Goal: Task Accomplishment & Management: Complete application form

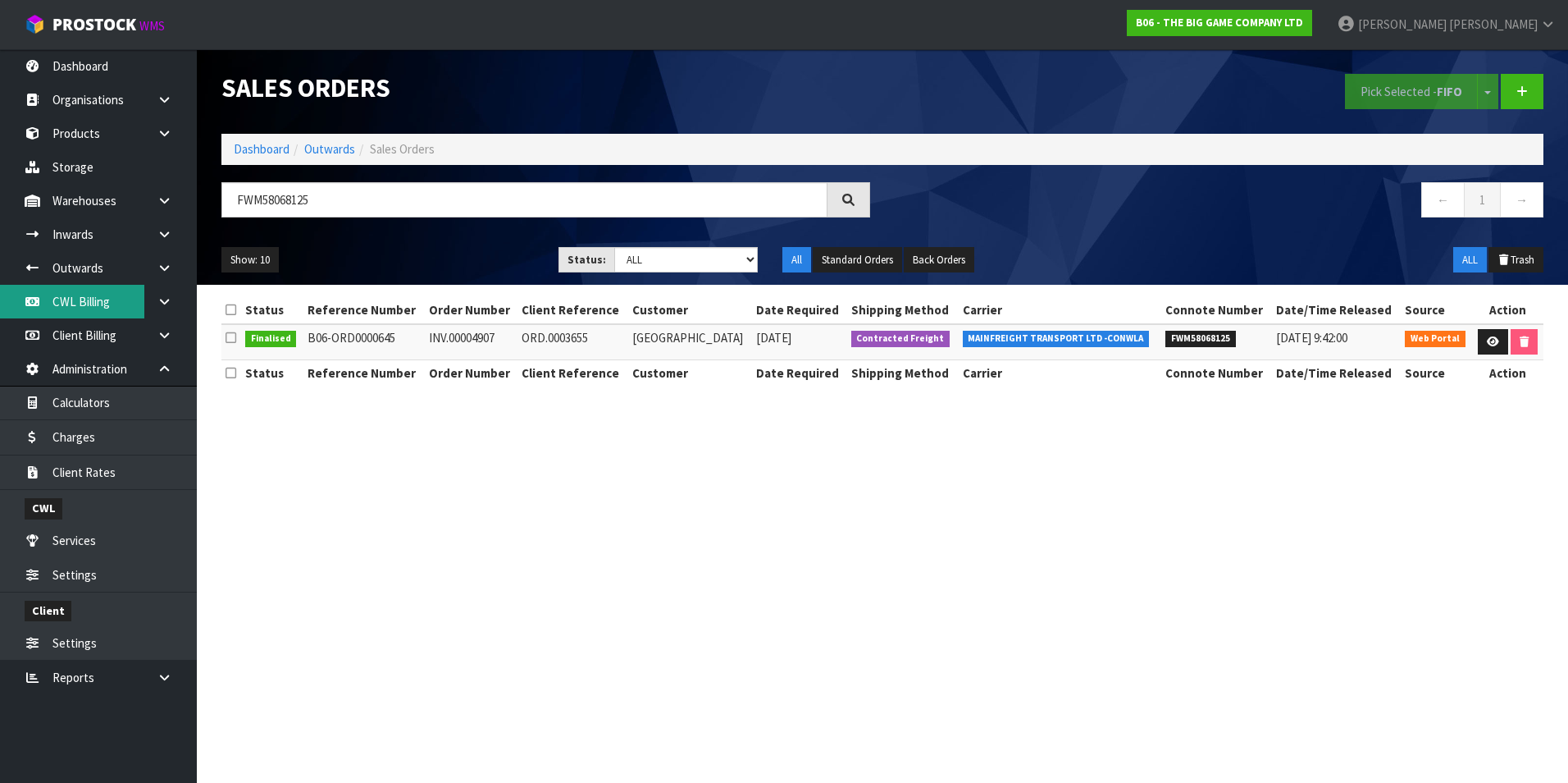
click at [110, 301] on link "CWL Billing" at bounding box center [98, 301] width 197 height 33
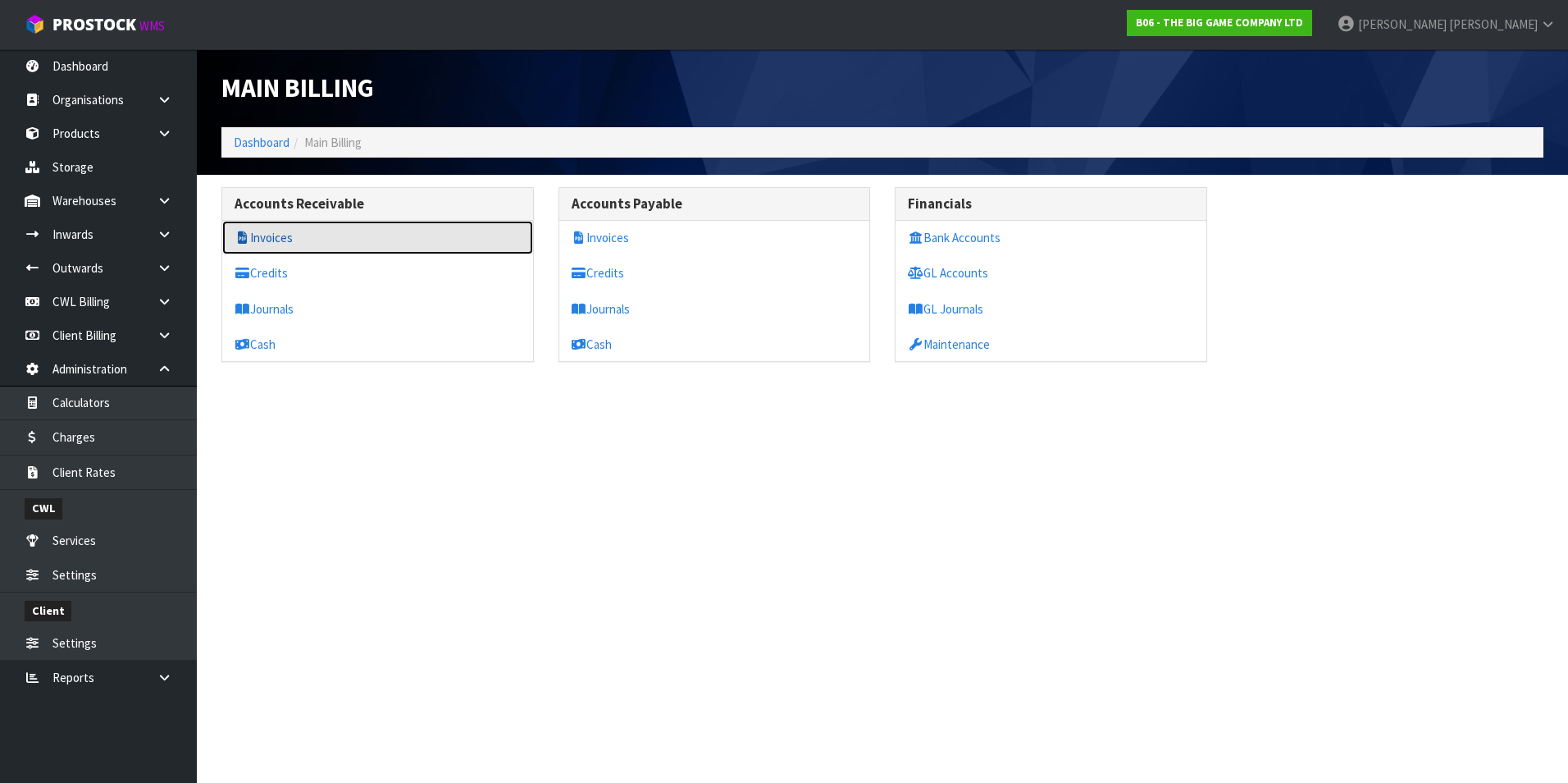
click at [283, 242] on link "Invoices" at bounding box center [377, 237] width 311 height 33
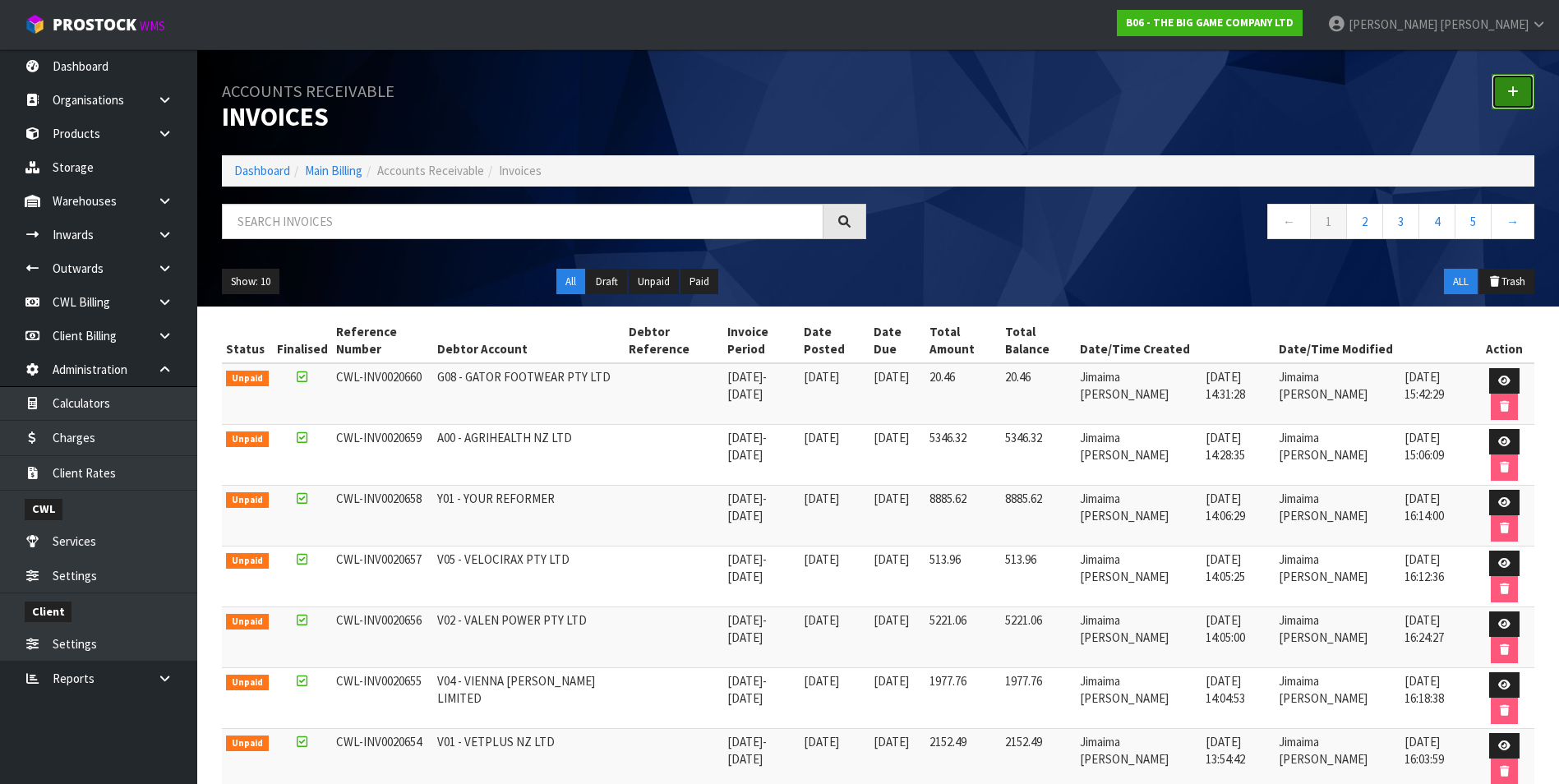
click at [1515, 96] on icon at bounding box center [1513, 92] width 12 height 12
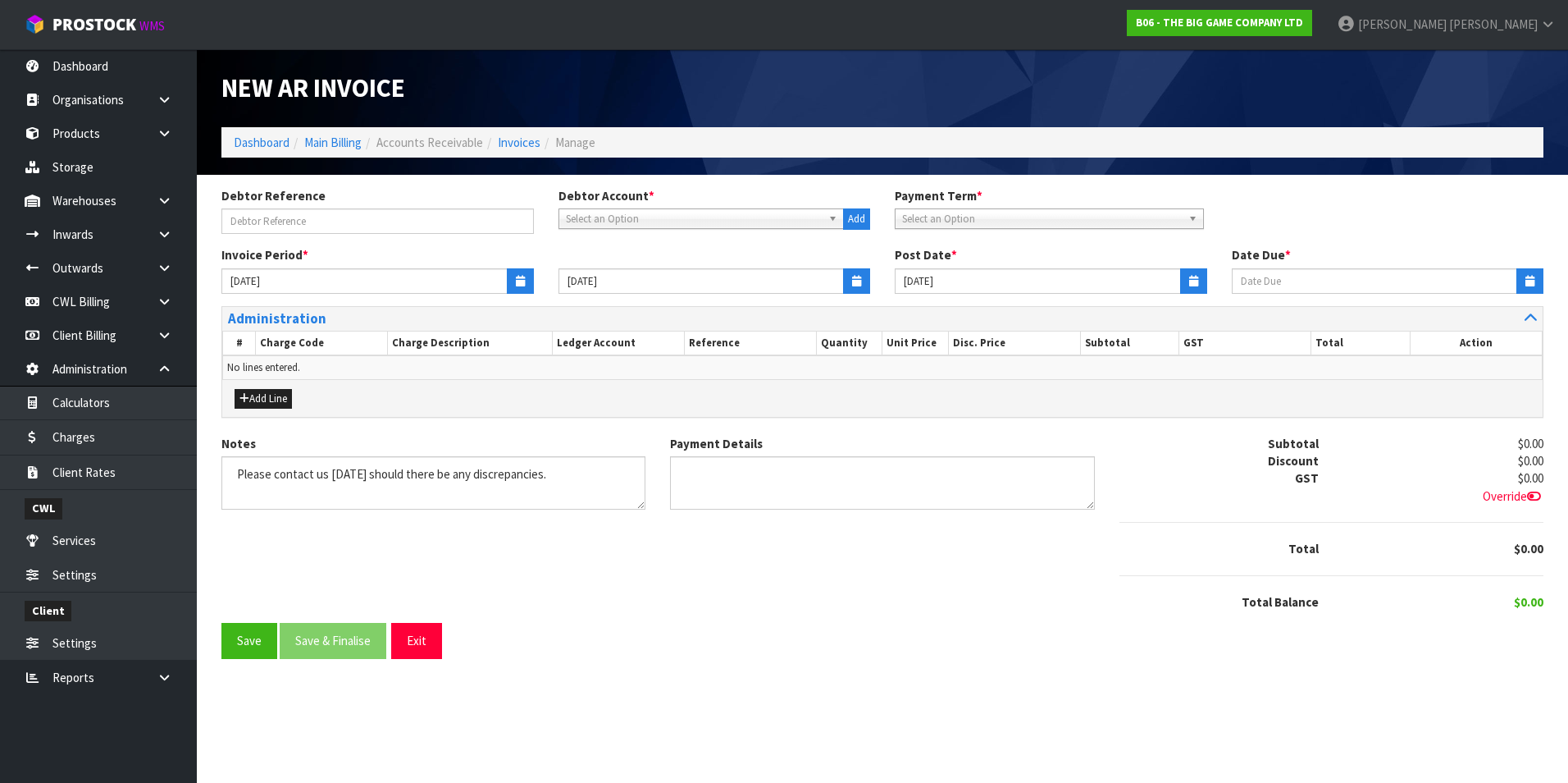
click at [648, 210] on span "Select an Option" at bounding box center [694, 219] width 257 height 20
type input "tur"
drag, startPoint x: 646, startPoint y: 287, endPoint x: 475, endPoint y: 249, distance: 175.2
click at [645, 287] on li "TUR UA - TURUA GALLERY" at bounding box center [701, 286] width 278 height 21
type input "[DATE]"
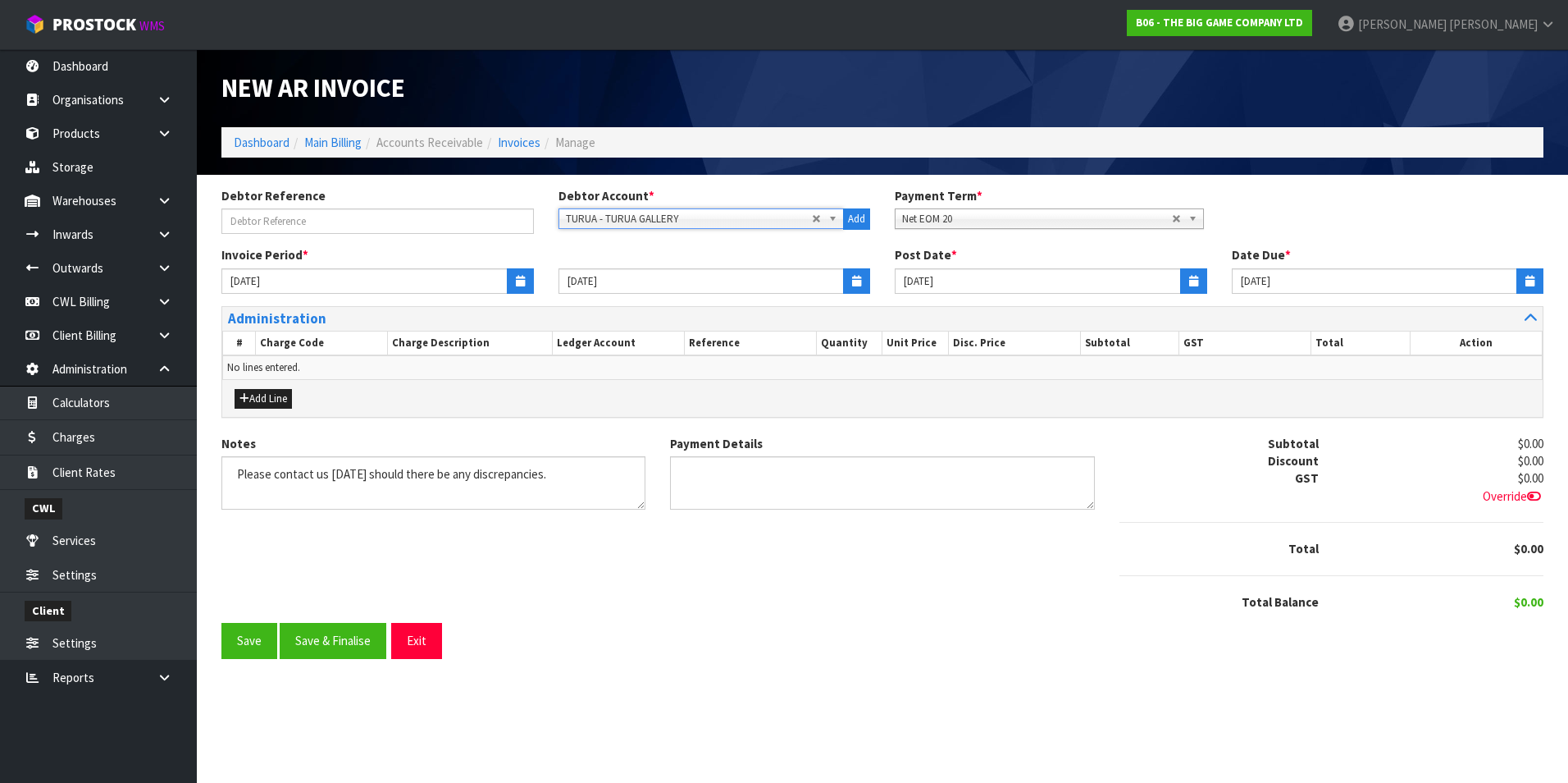
type input "[DATE]"
click at [337, 224] on input "text" at bounding box center [377, 221] width 312 height 26
type input "L"
click at [528, 283] on button "button" at bounding box center [520, 281] width 27 height 26
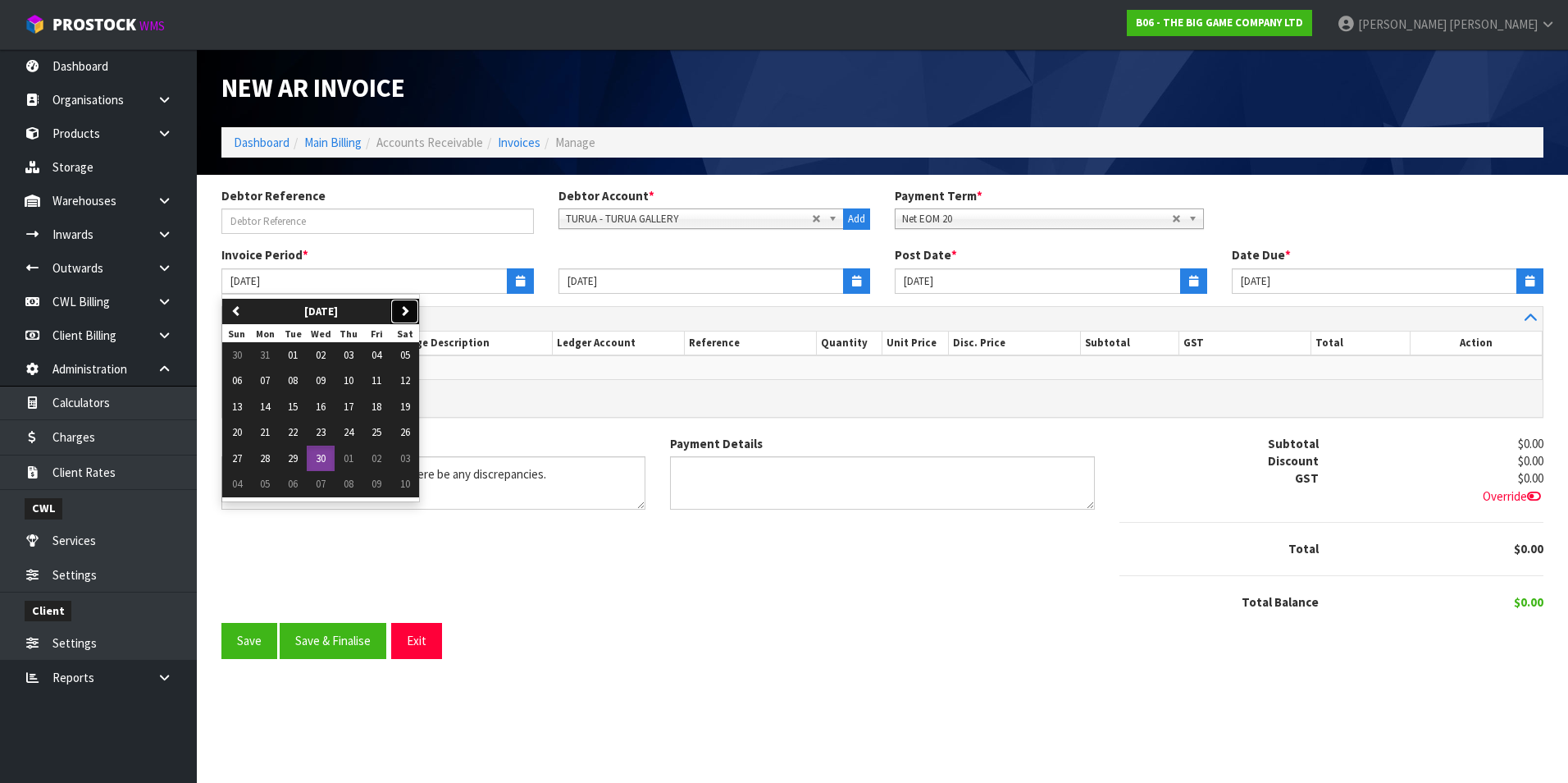
click at [410, 311] on icon "button" at bounding box center [405, 310] width 11 height 11
click at [325, 408] on span "13" at bounding box center [321, 406] width 10 height 14
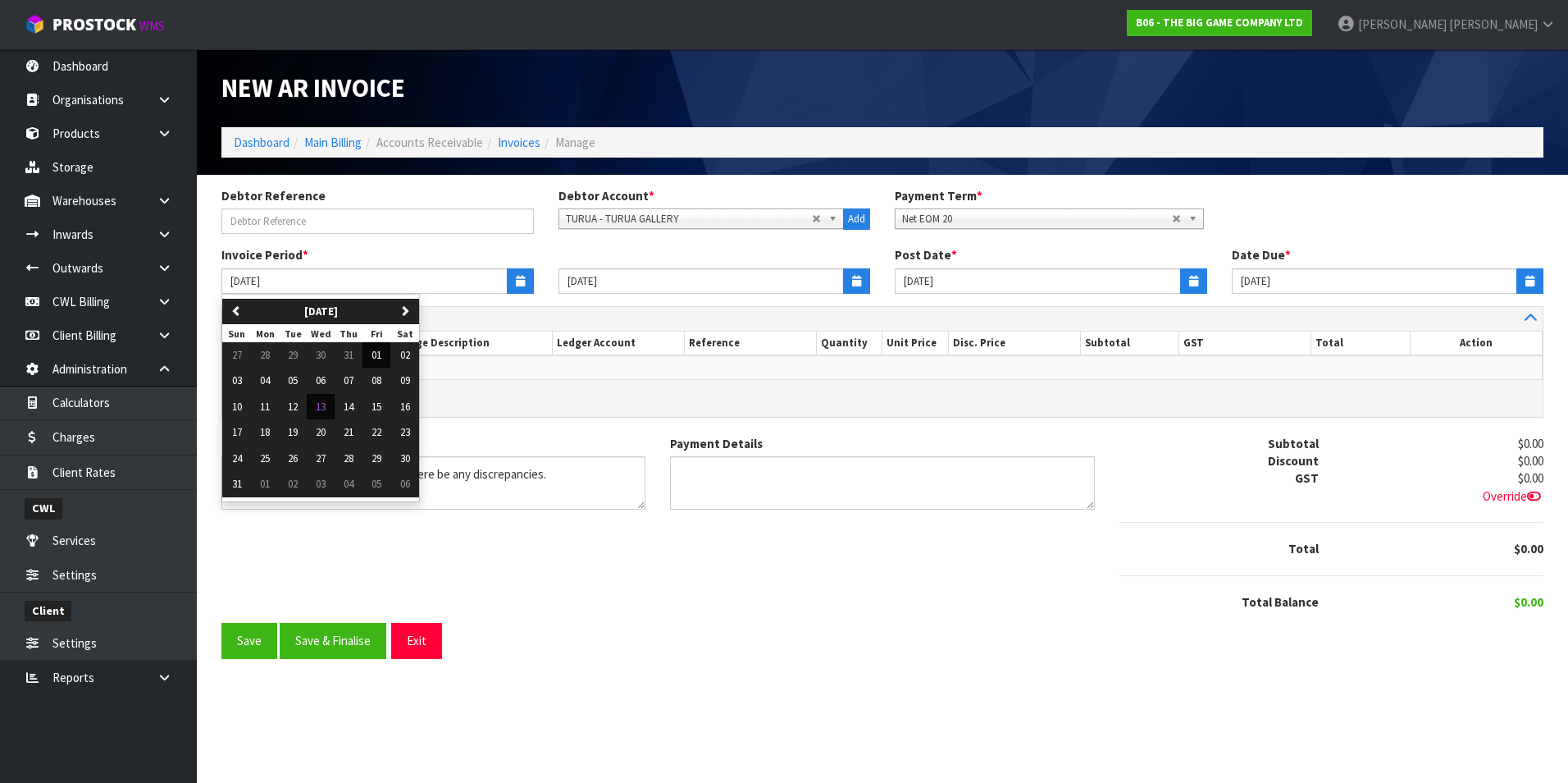
type input "[DATE]"
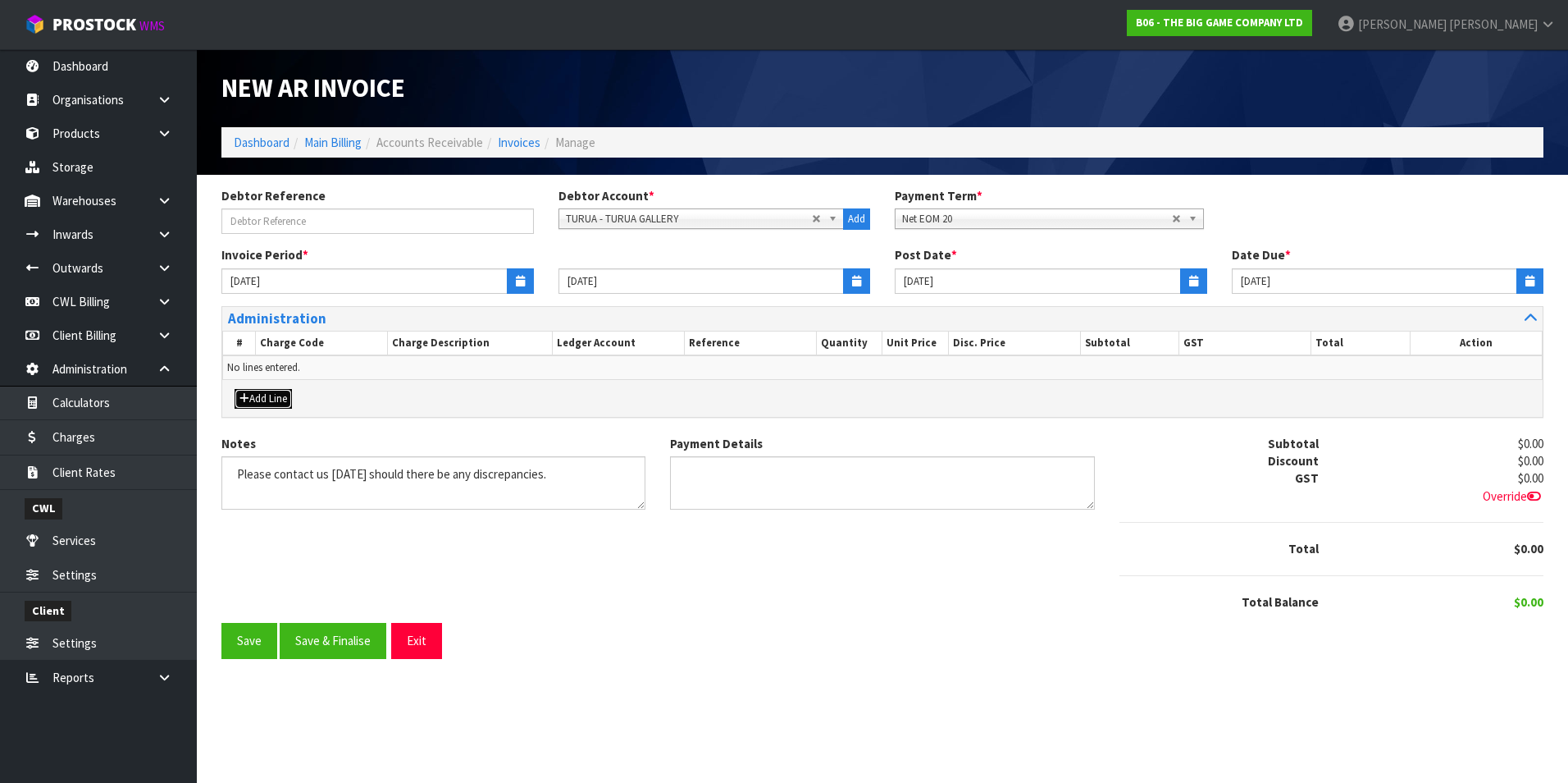
click at [274, 405] on button "Add Line" at bounding box center [263, 399] width 57 height 20
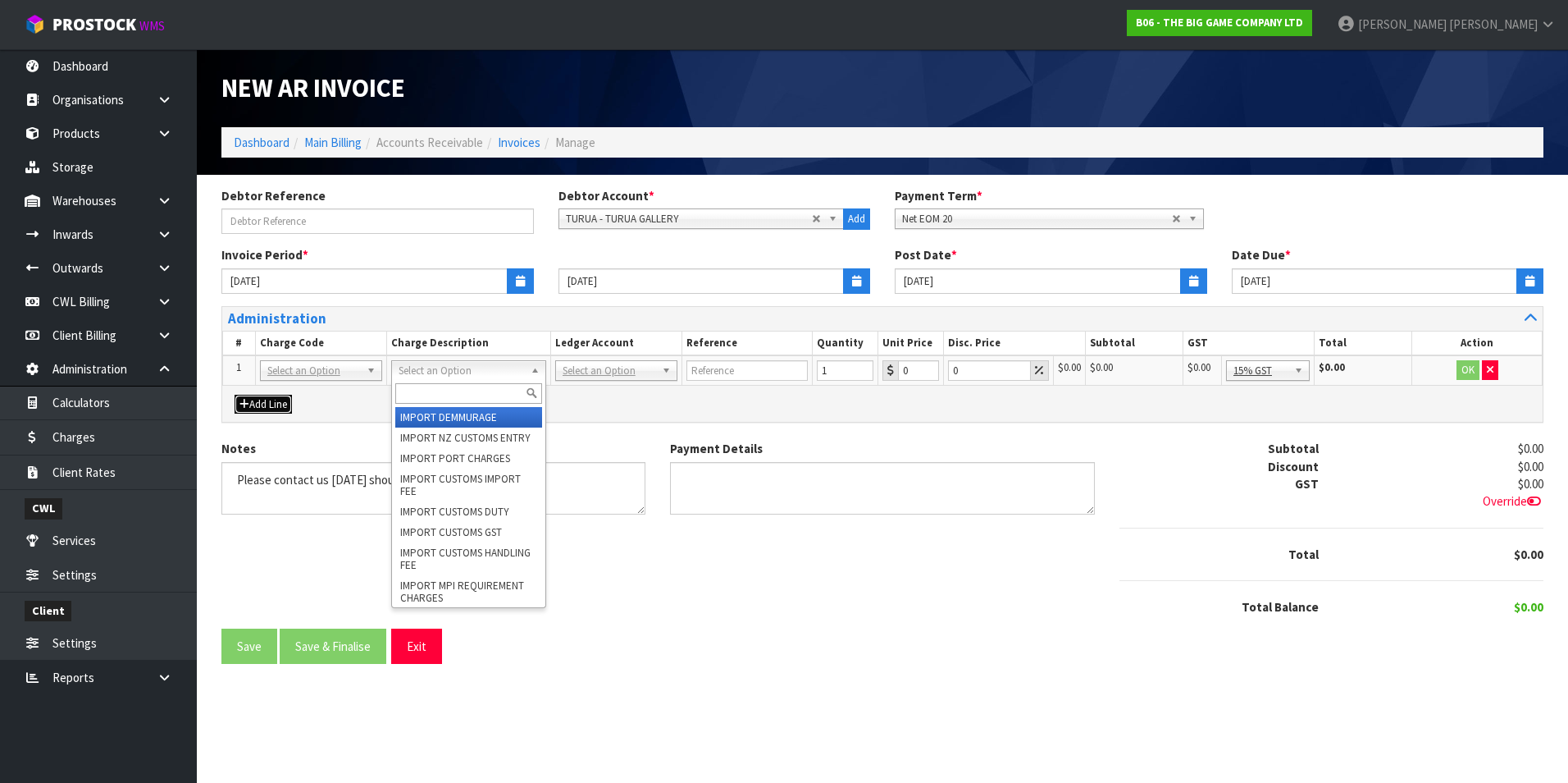
drag, startPoint x: 471, startPoint y: 370, endPoint x: 455, endPoint y: 383, distance: 20.6
click at [447, 387] on input "text" at bounding box center [469, 393] width 147 height 21
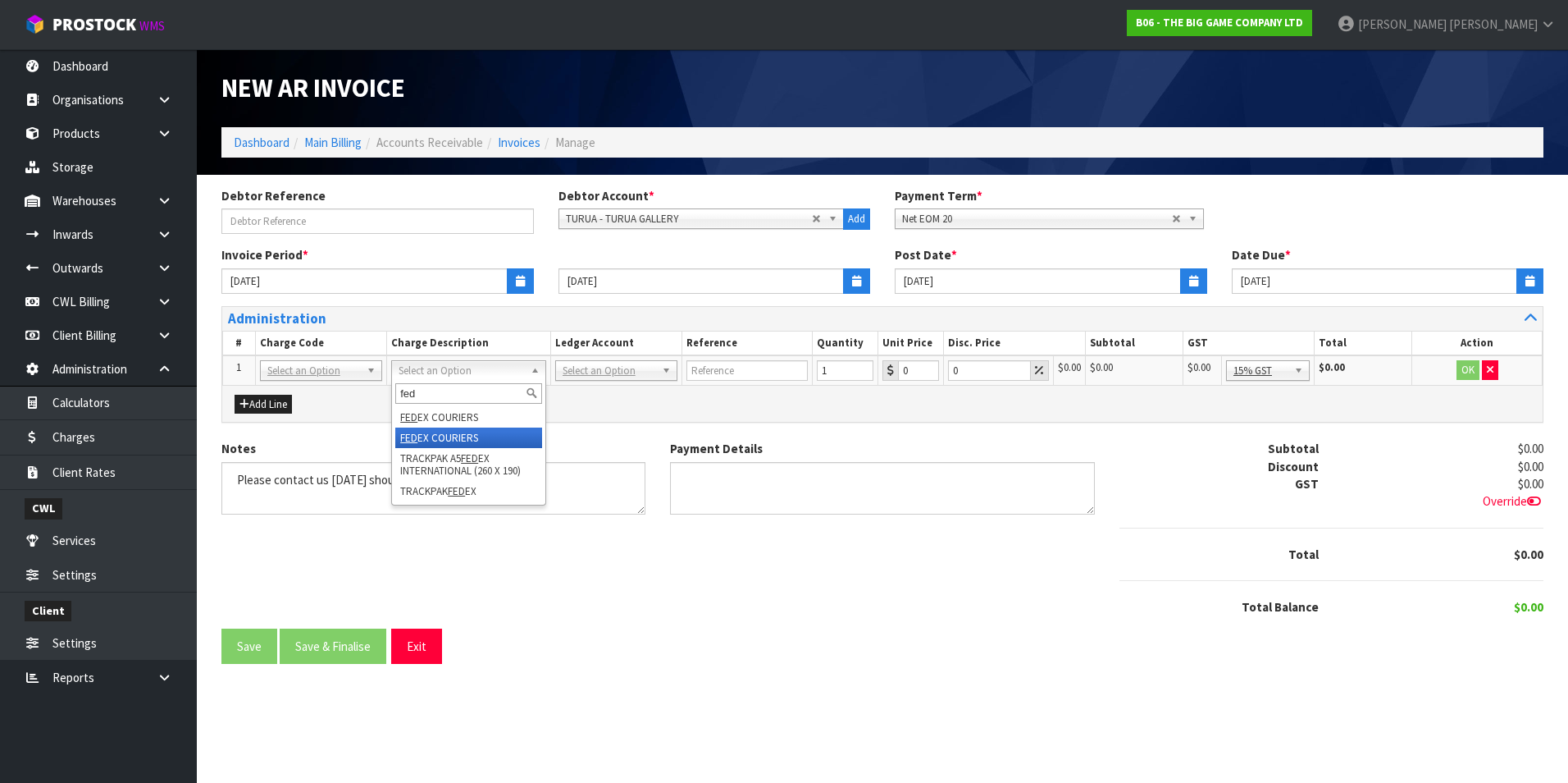
type input "fed"
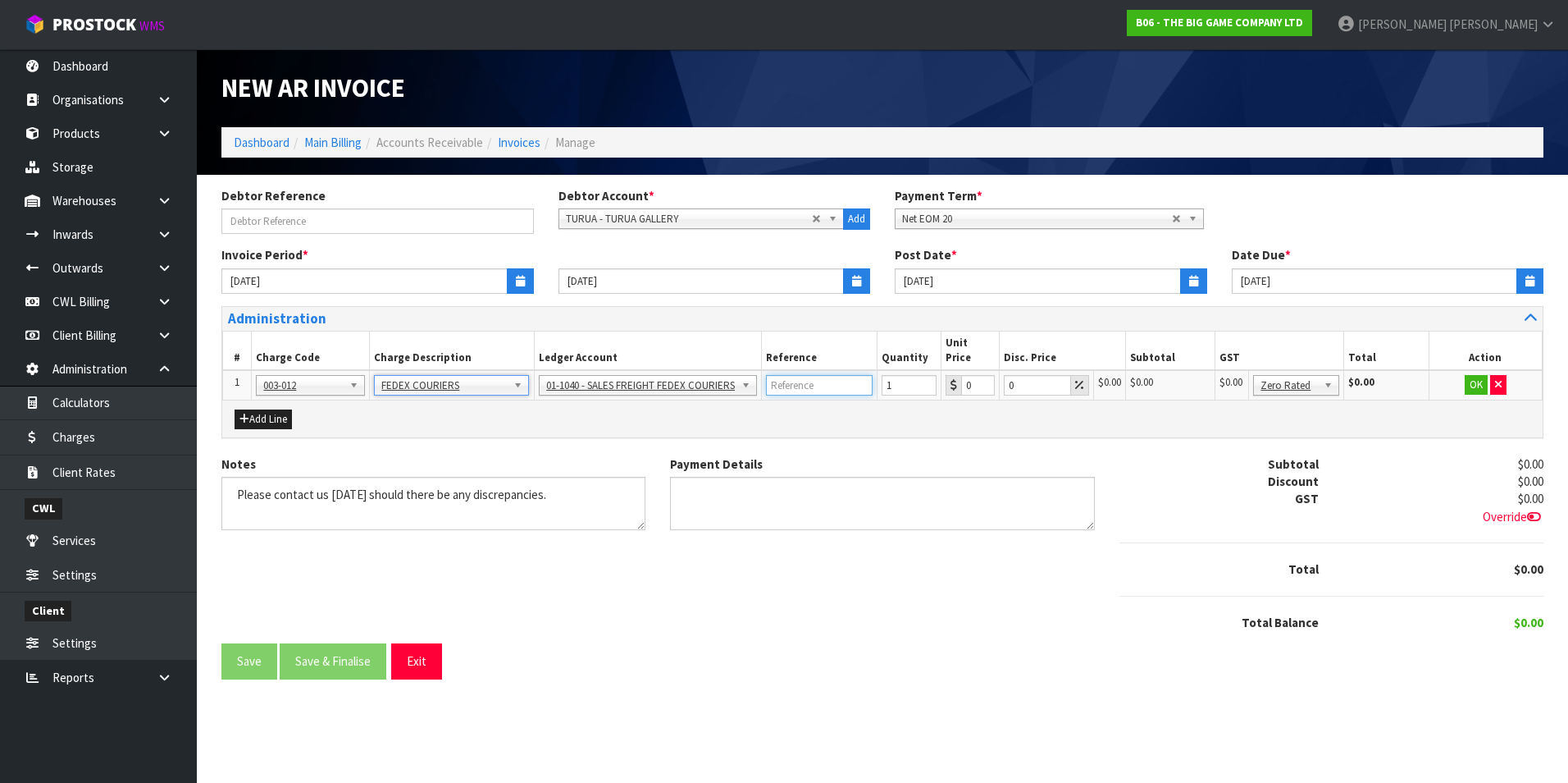
click at [809, 375] on input "text" at bounding box center [819, 385] width 106 height 21
type input "[DEMOGRAPHIC_DATA][PERSON_NAME]"
click at [979, 375] on input "0.01" at bounding box center [978, 385] width 34 height 21
type input "0301.36"
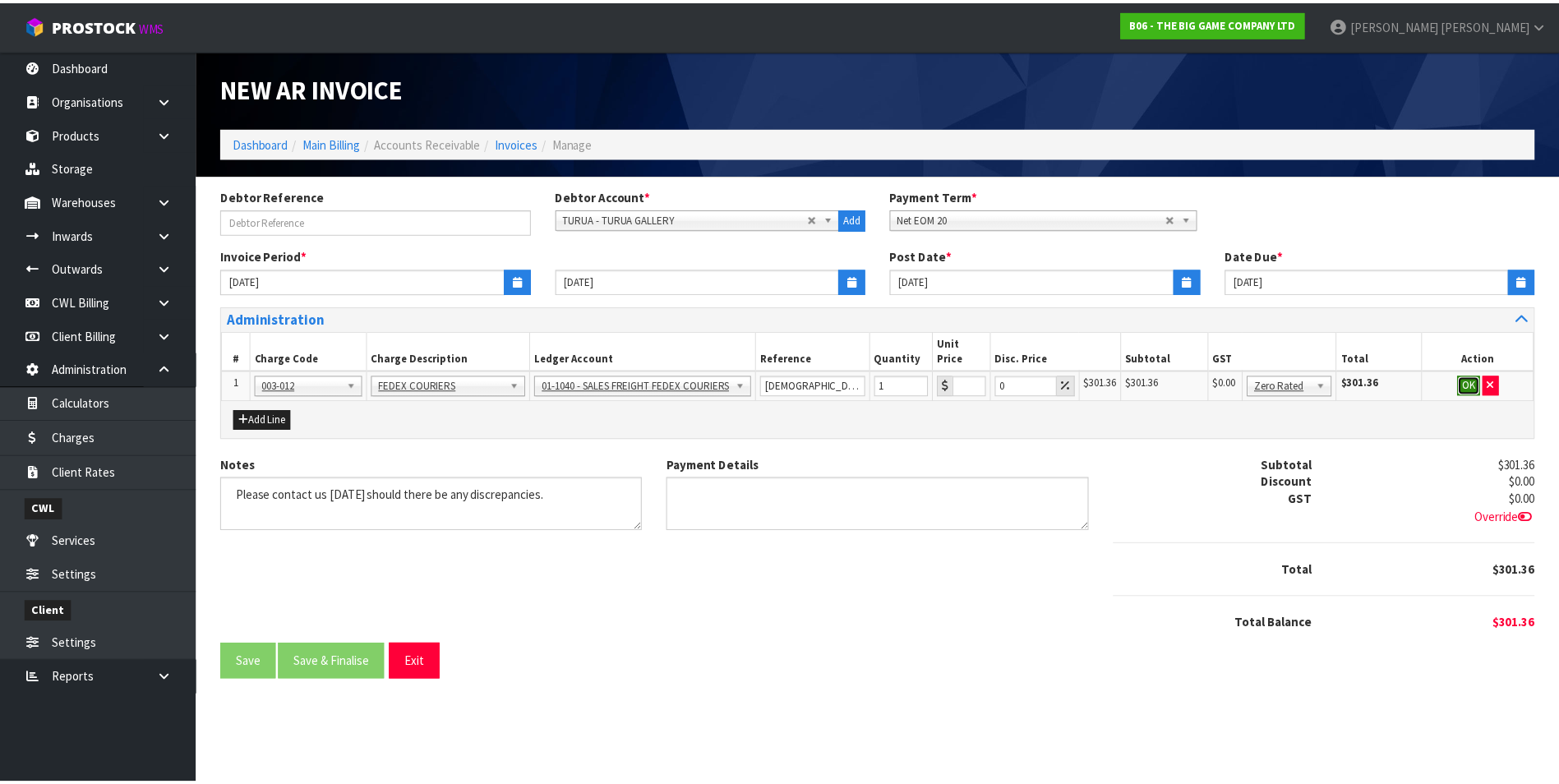
scroll to position [0, 0]
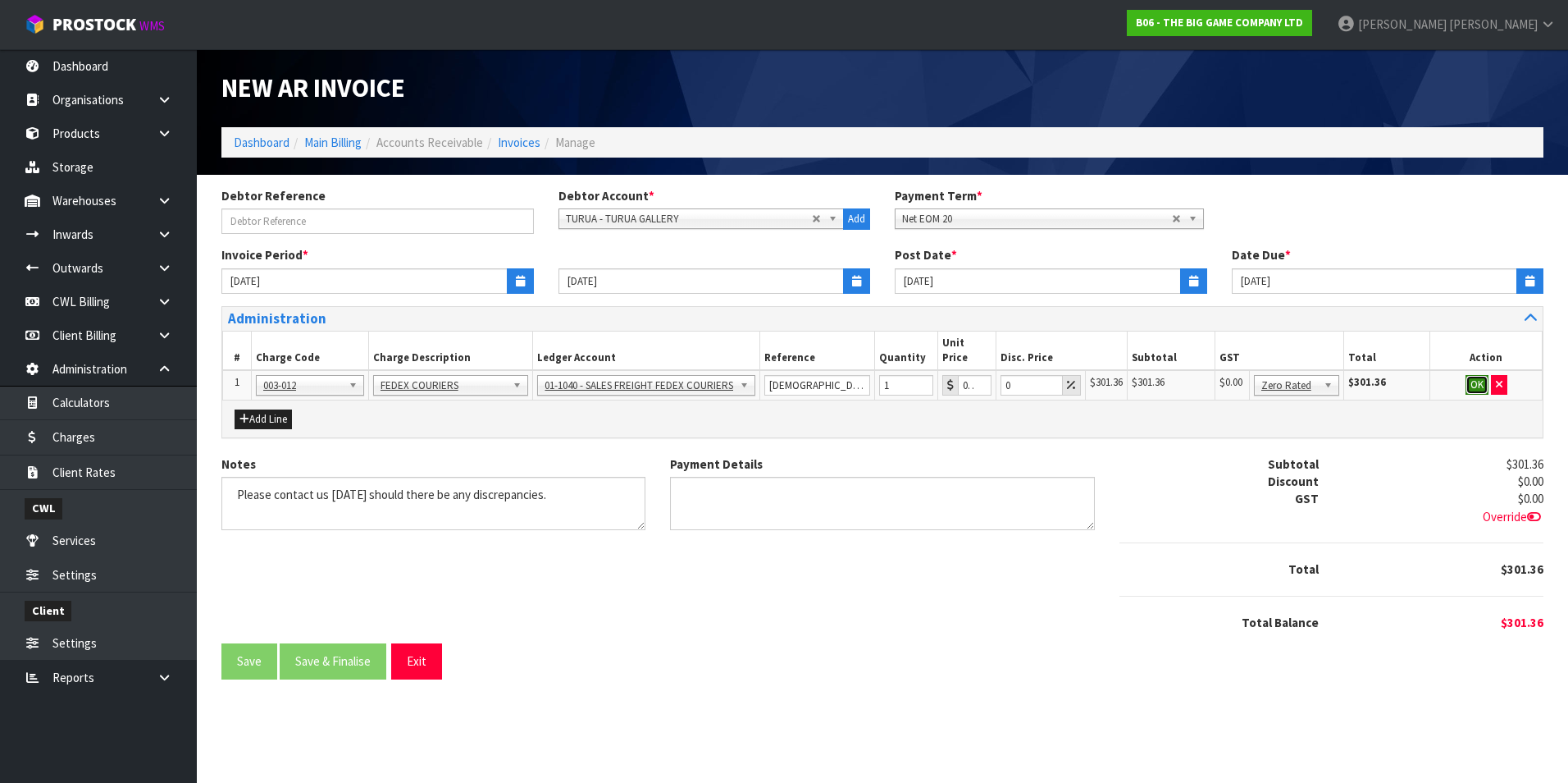
click at [1479, 375] on button "OK" at bounding box center [1477, 385] width 23 height 20
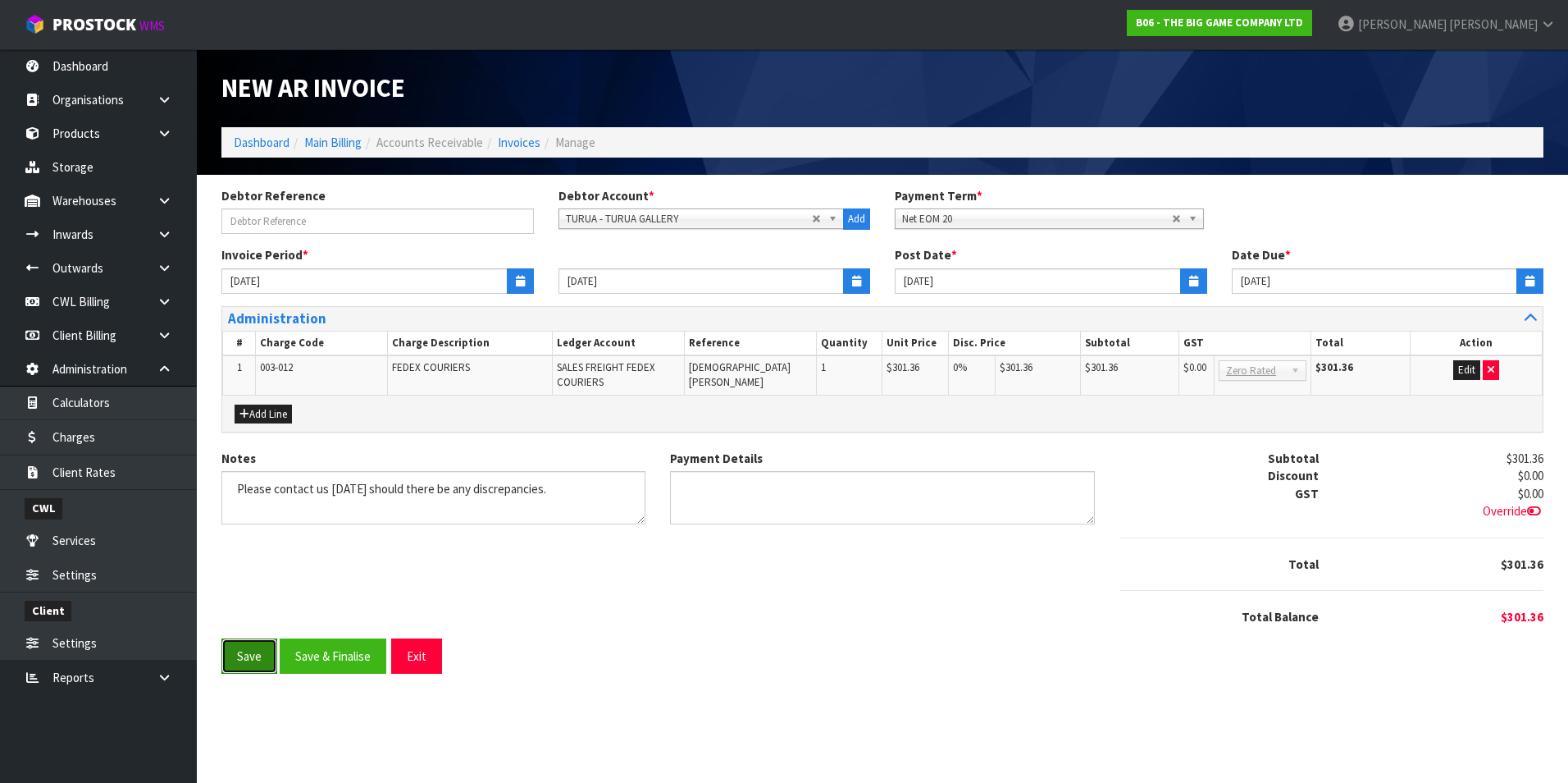
click at [252, 664] on button "Save" at bounding box center [248, 656] width 56 height 35
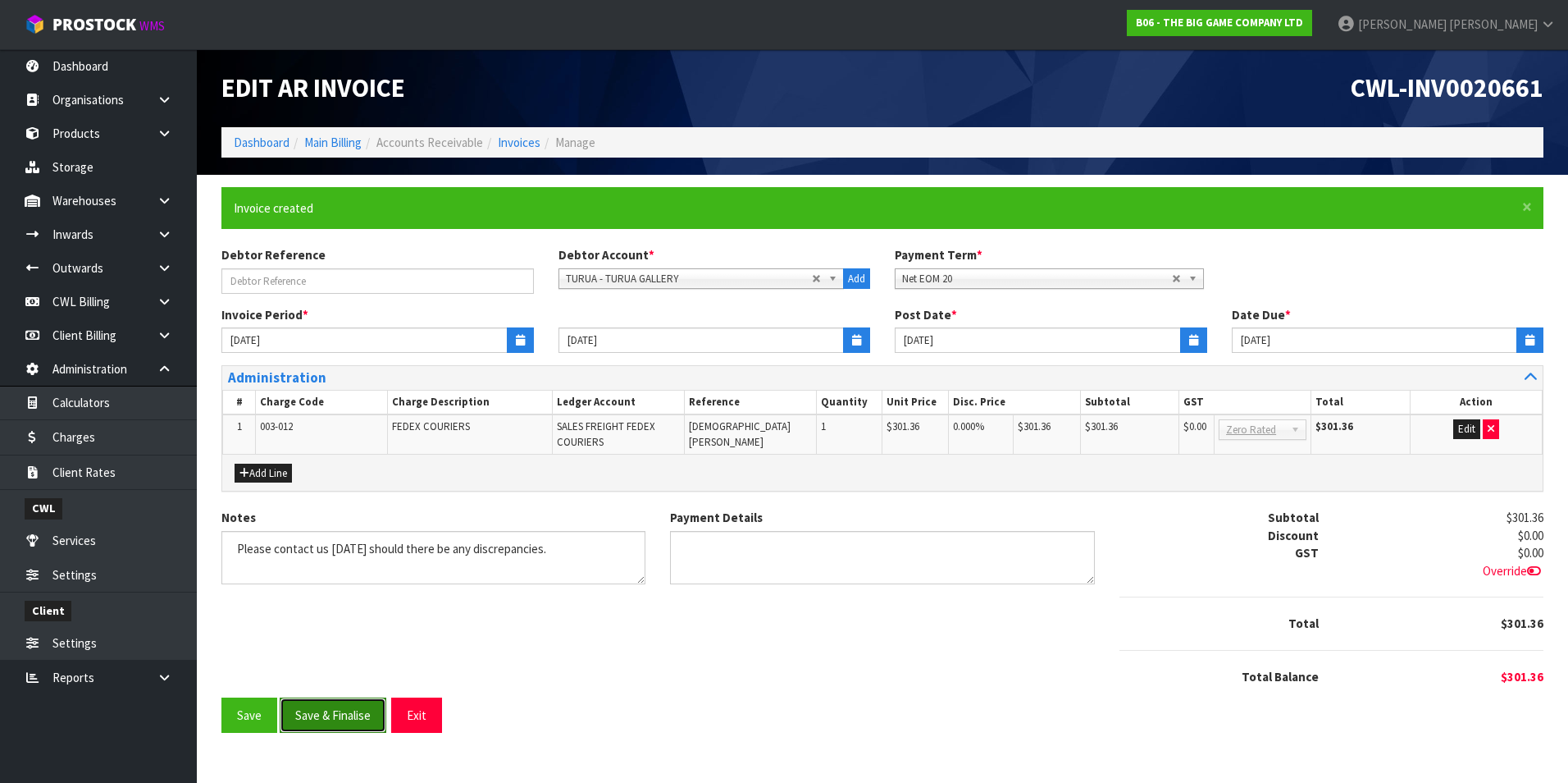
click at [364, 721] on button "Save & Finalise" at bounding box center [333, 715] width 106 height 35
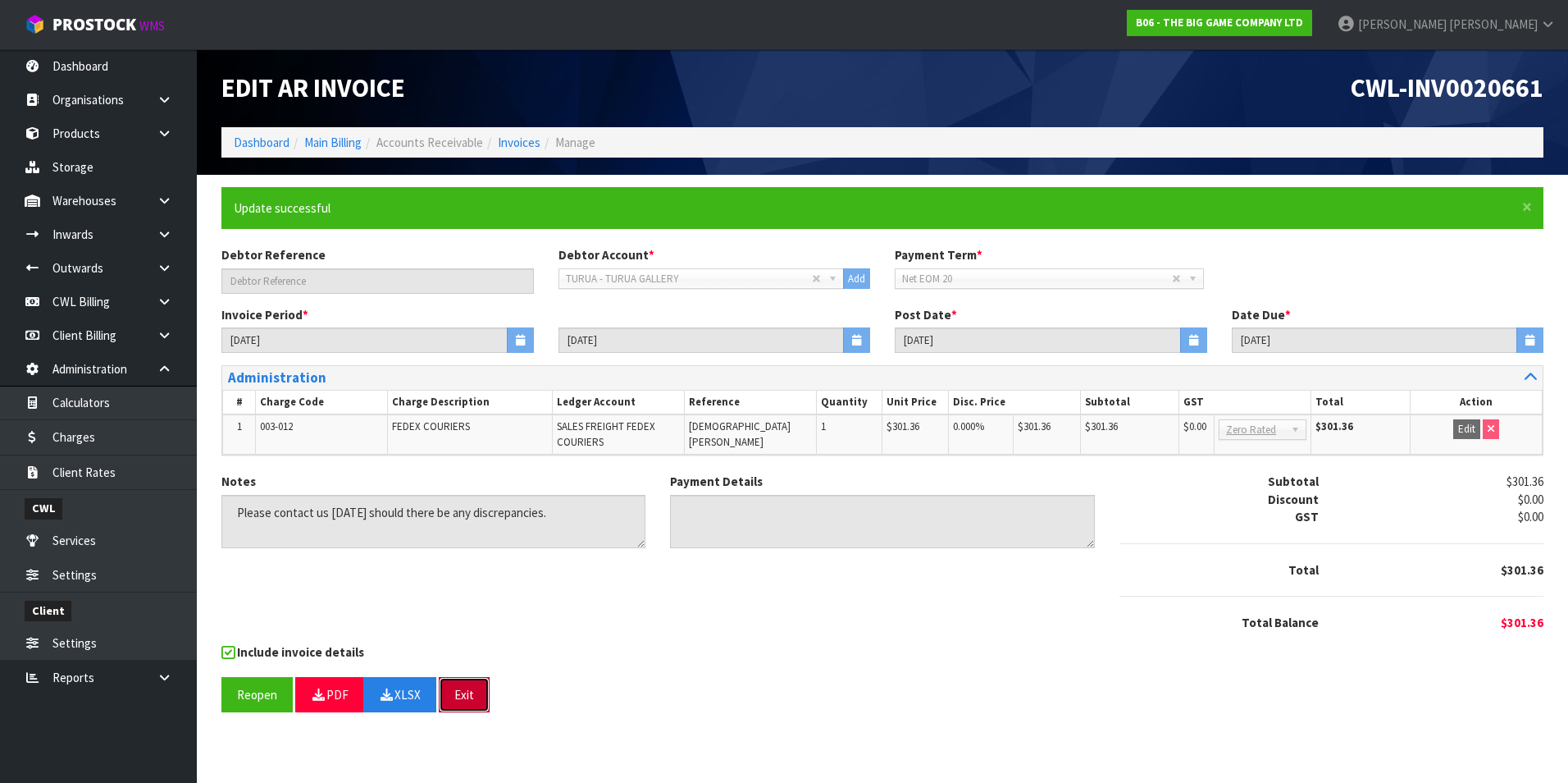
click at [470, 696] on button "Exit" at bounding box center [464, 694] width 51 height 35
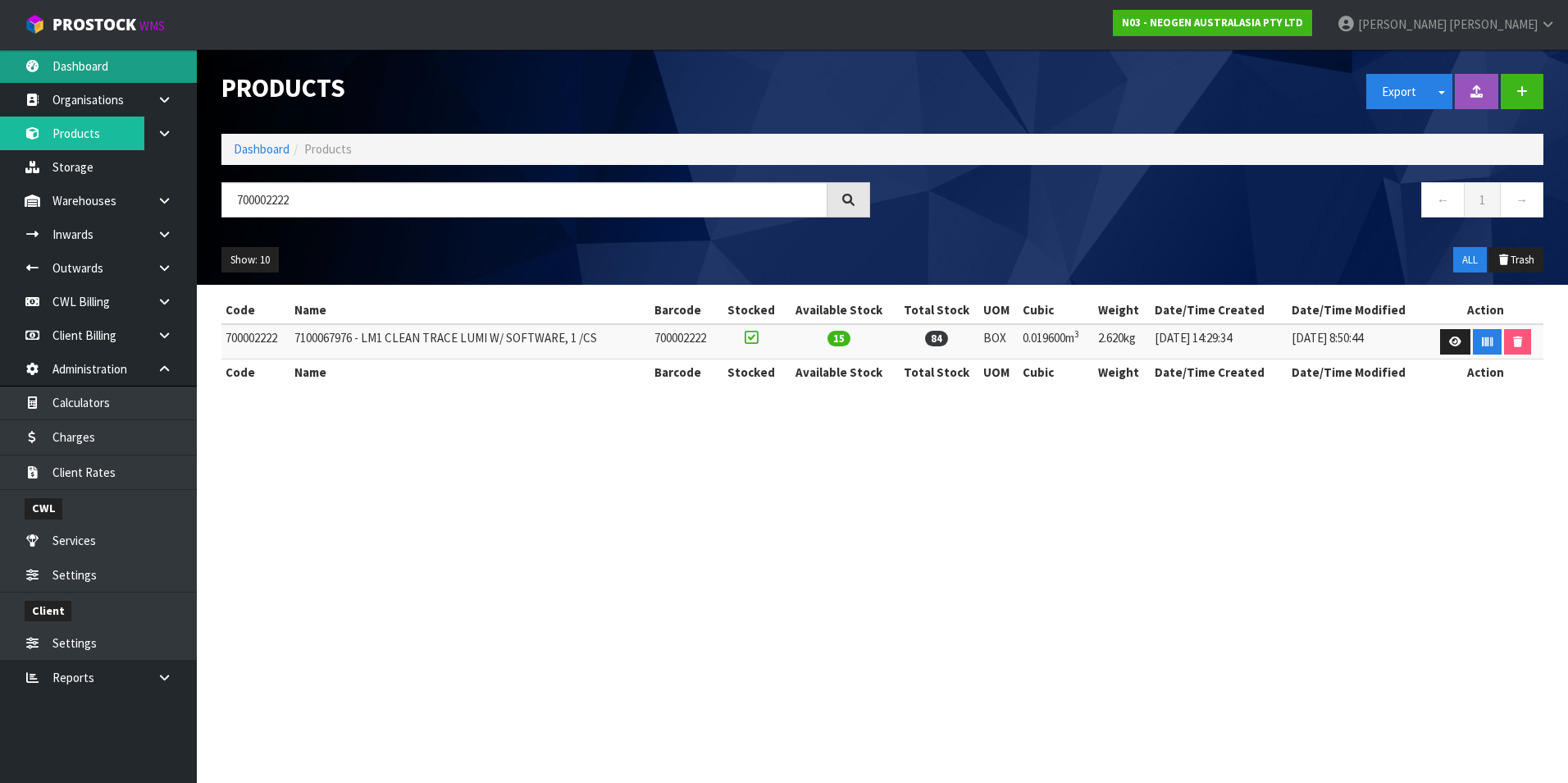
click at [109, 71] on link "Dashboard" at bounding box center [98, 66] width 197 height 33
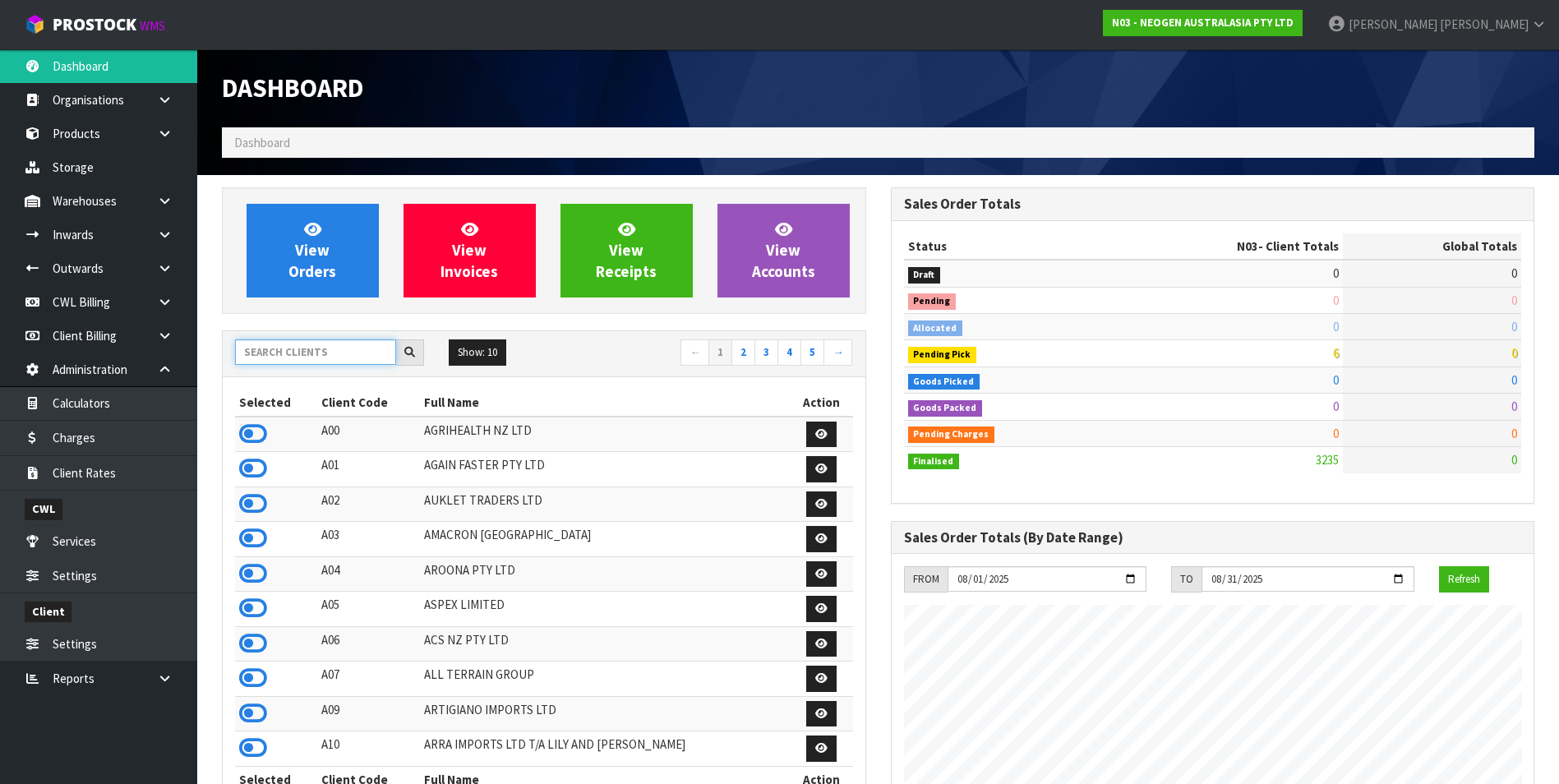
click at [257, 348] on input "text" at bounding box center [315, 352] width 161 height 26
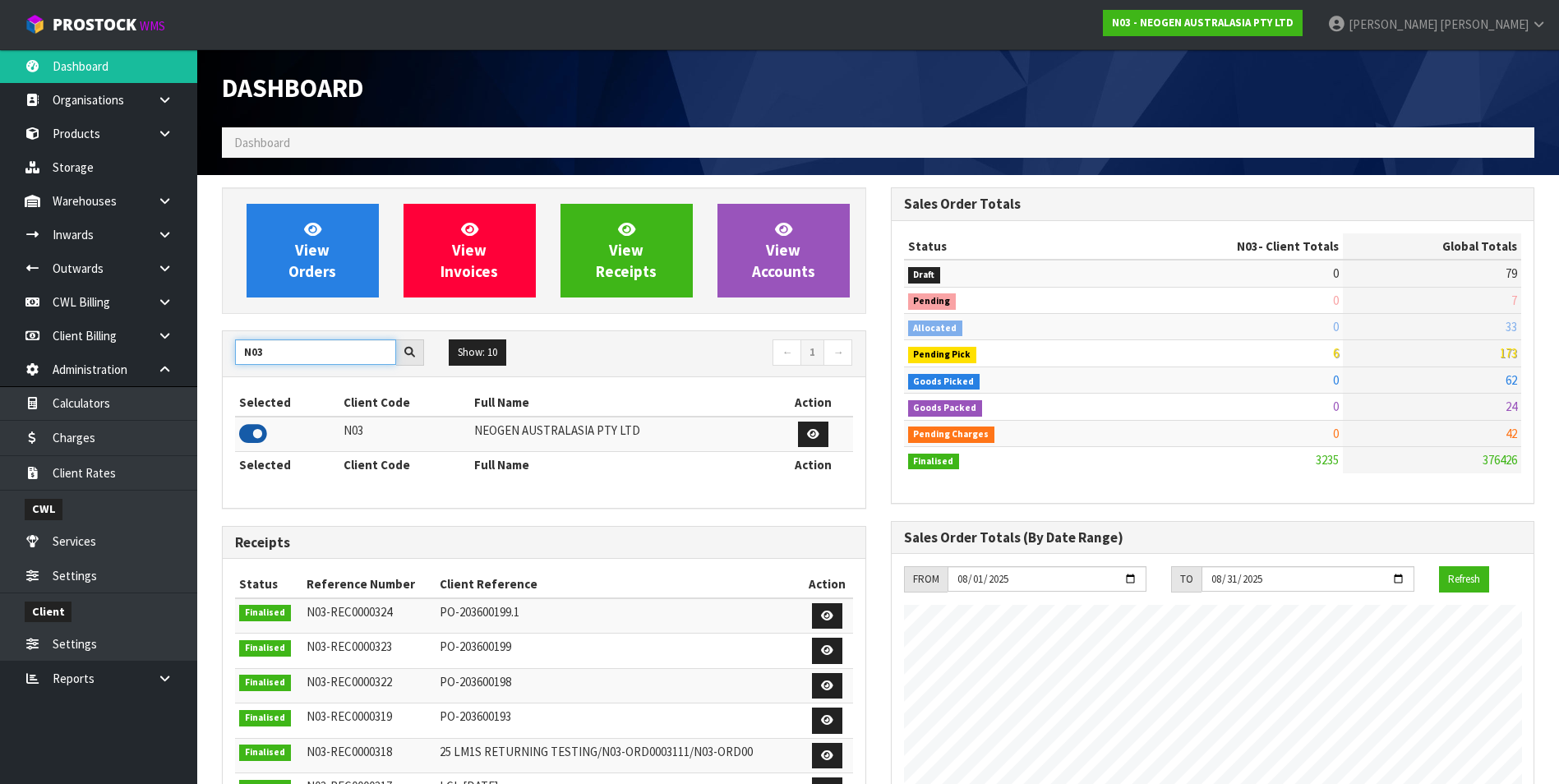
type input "N03"
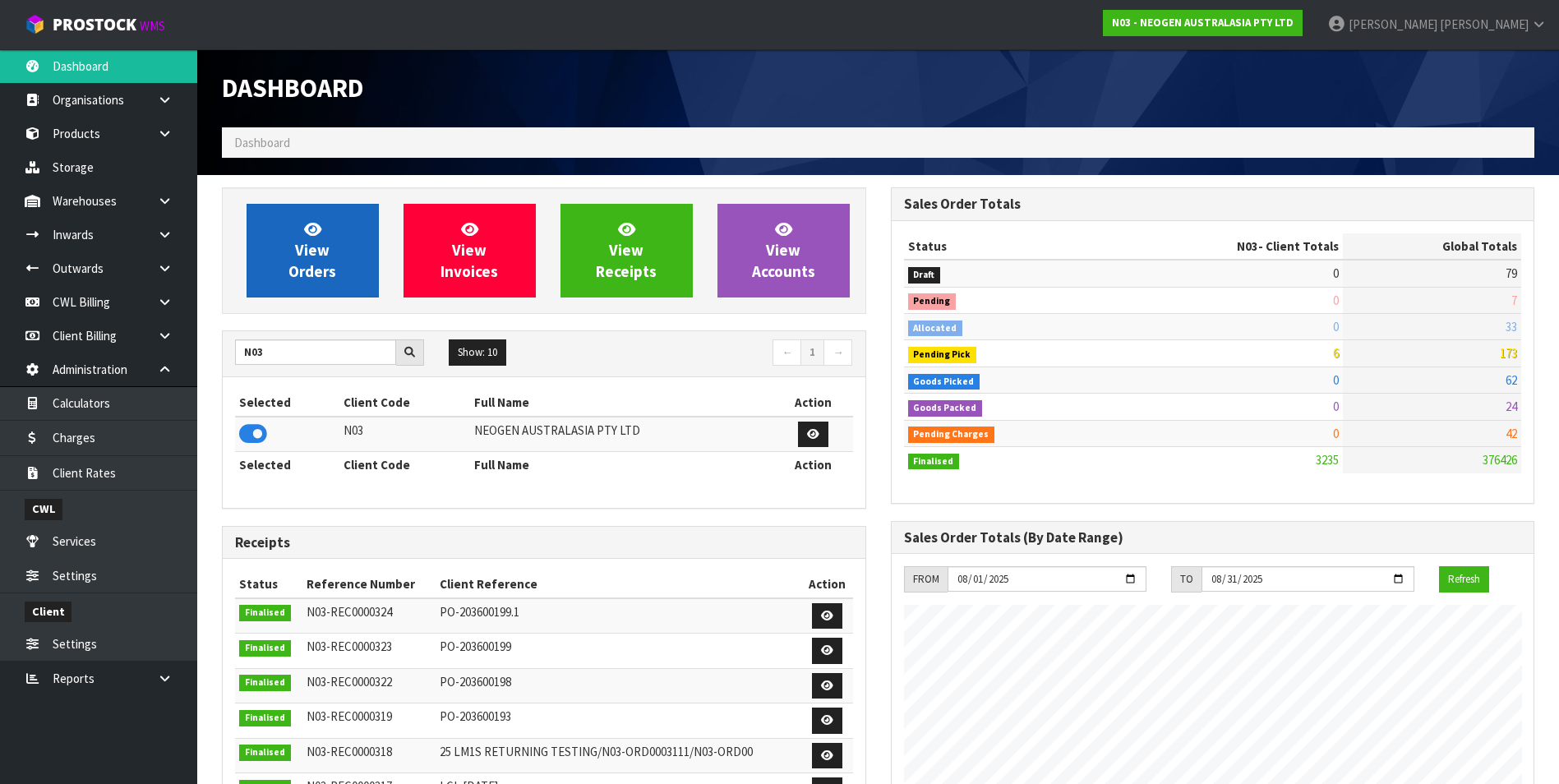
drag, startPoint x: 261, startPoint y: 431, endPoint x: 313, endPoint y: 290, distance: 150.3
click at [259, 431] on icon at bounding box center [253, 434] width 28 height 25
click at [331, 251] on link "View Orders" at bounding box center [312, 251] width 132 height 94
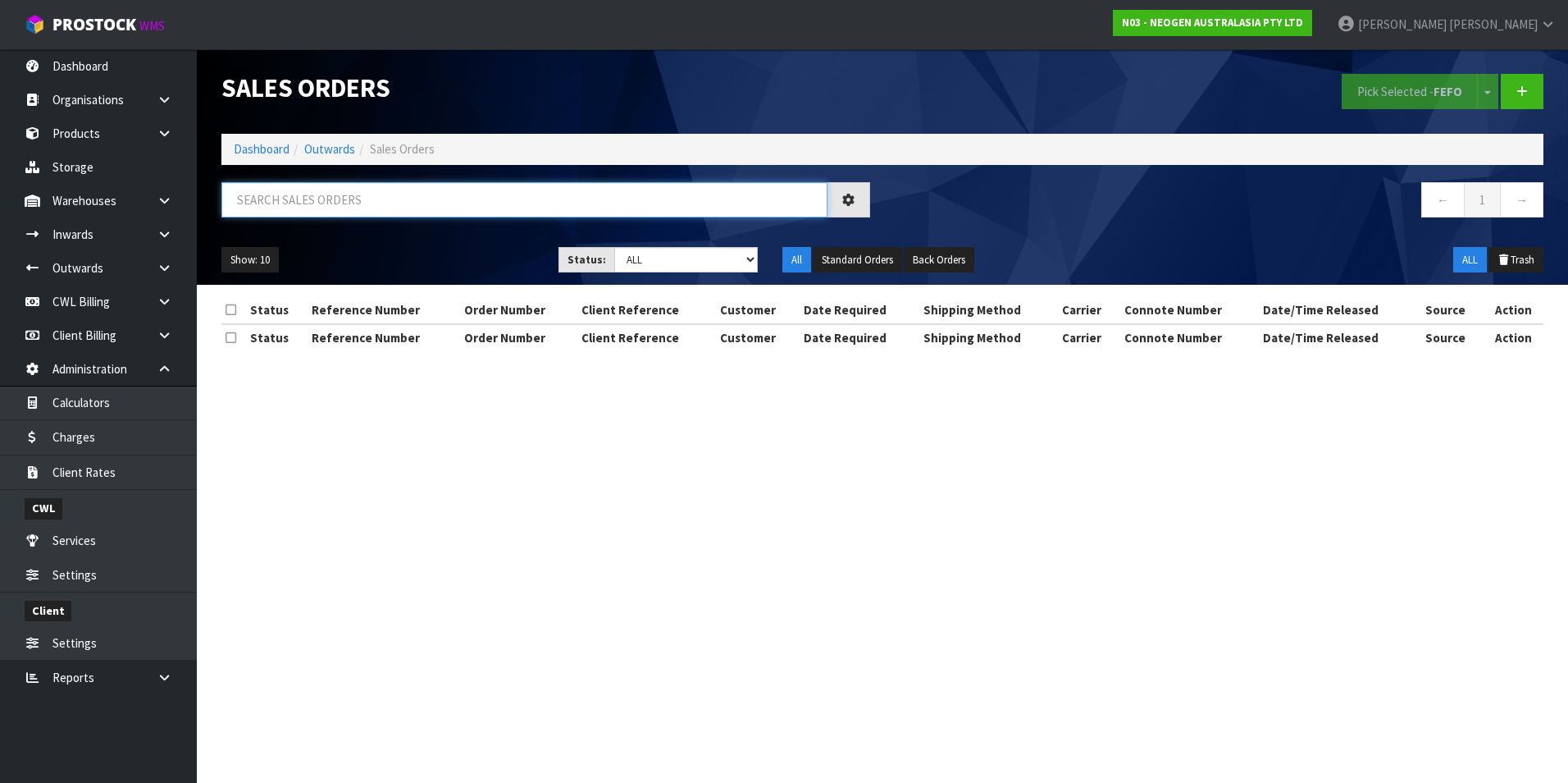
click at [292, 201] on input "text" at bounding box center [523, 199] width 606 height 35
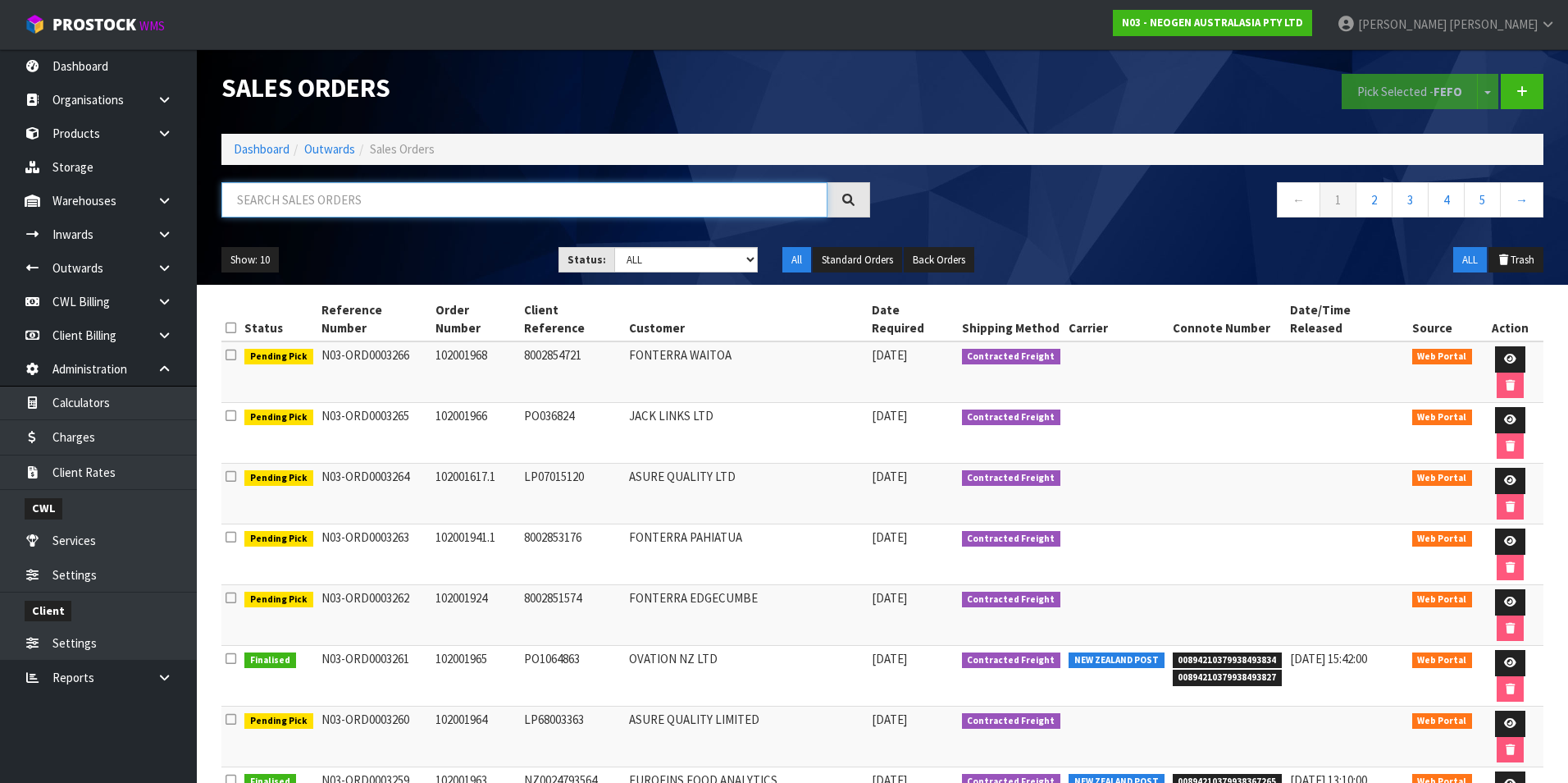
paste input "00894210379937853776"
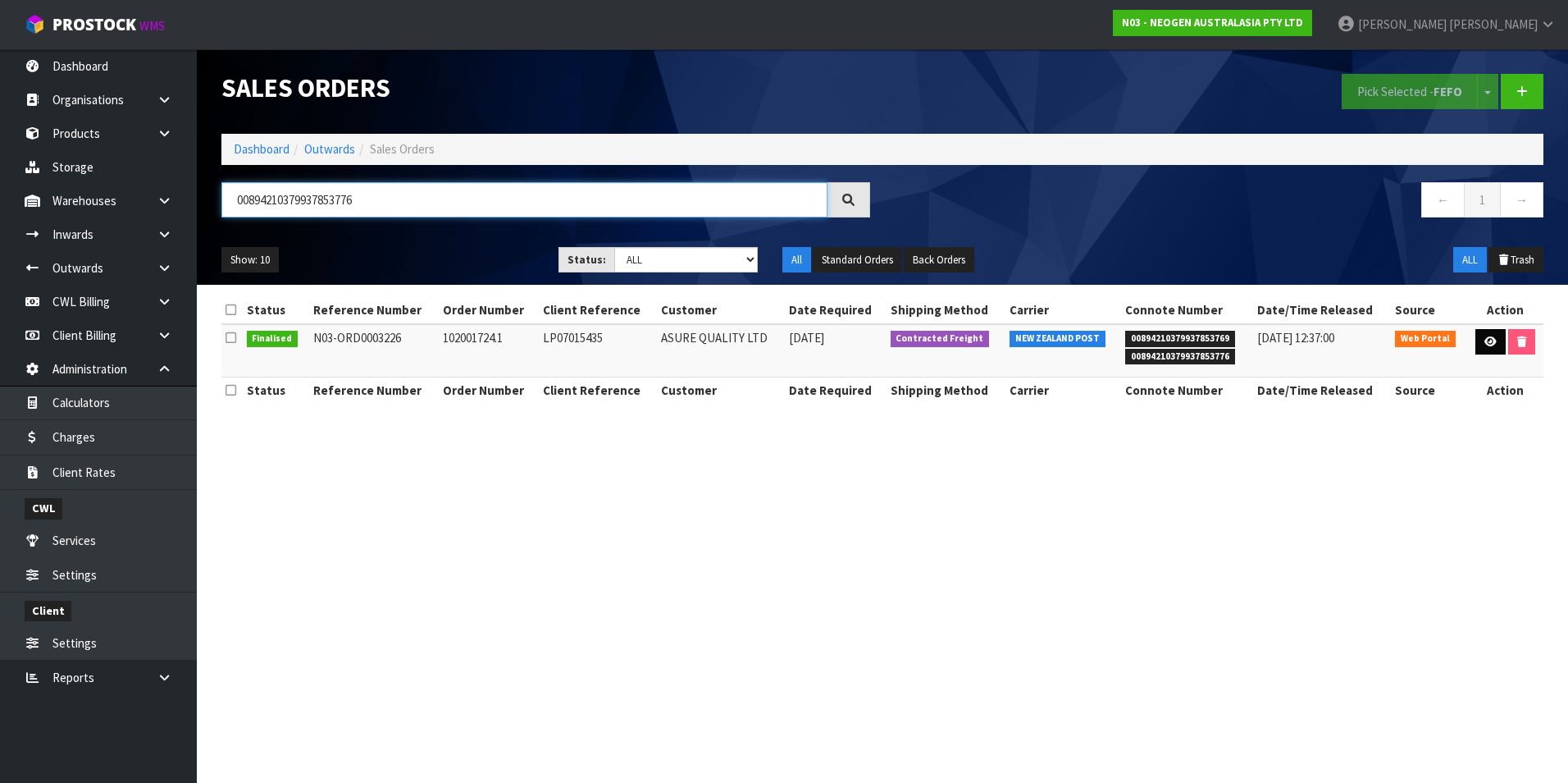
type input "00894210379937853776"
click at [1484, 337] on icon at bounding box center [1490, 342] width 12 height 11
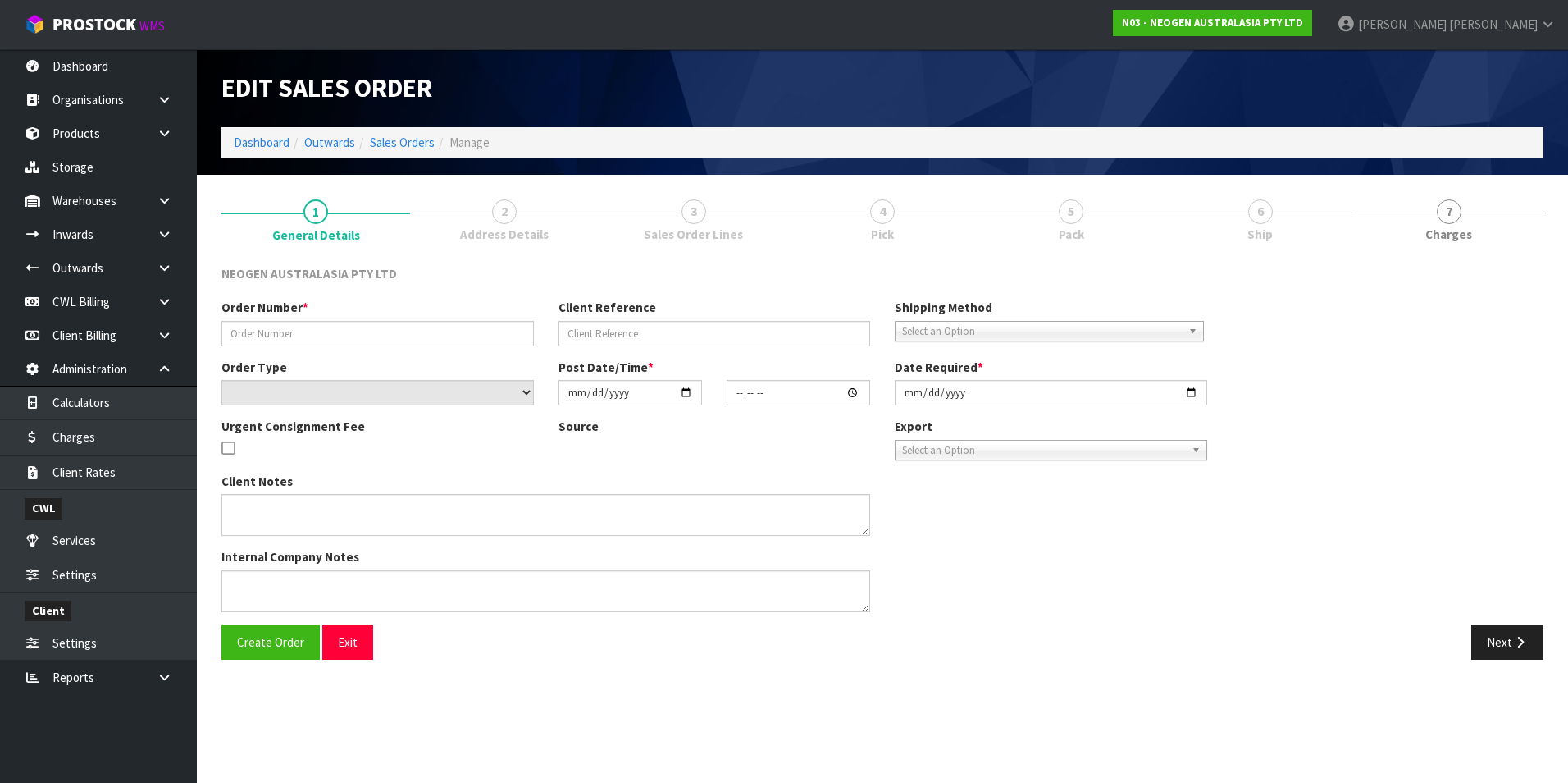
type input "102001724.1"
type input "LP07015435"
select select "number:0"
type input "2025-08-11"
type input "09:55:00.000"
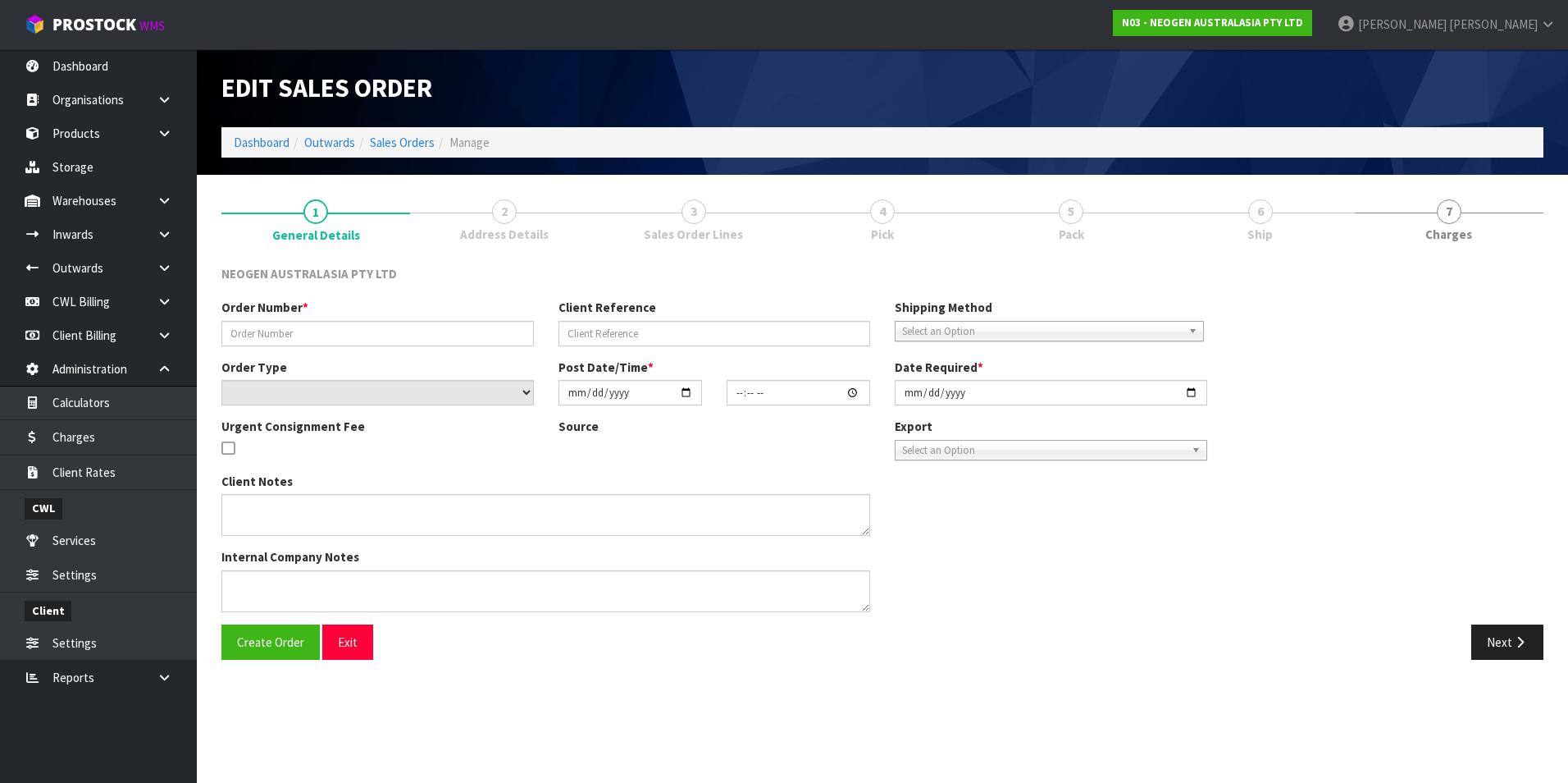
type input "2025-08-11"
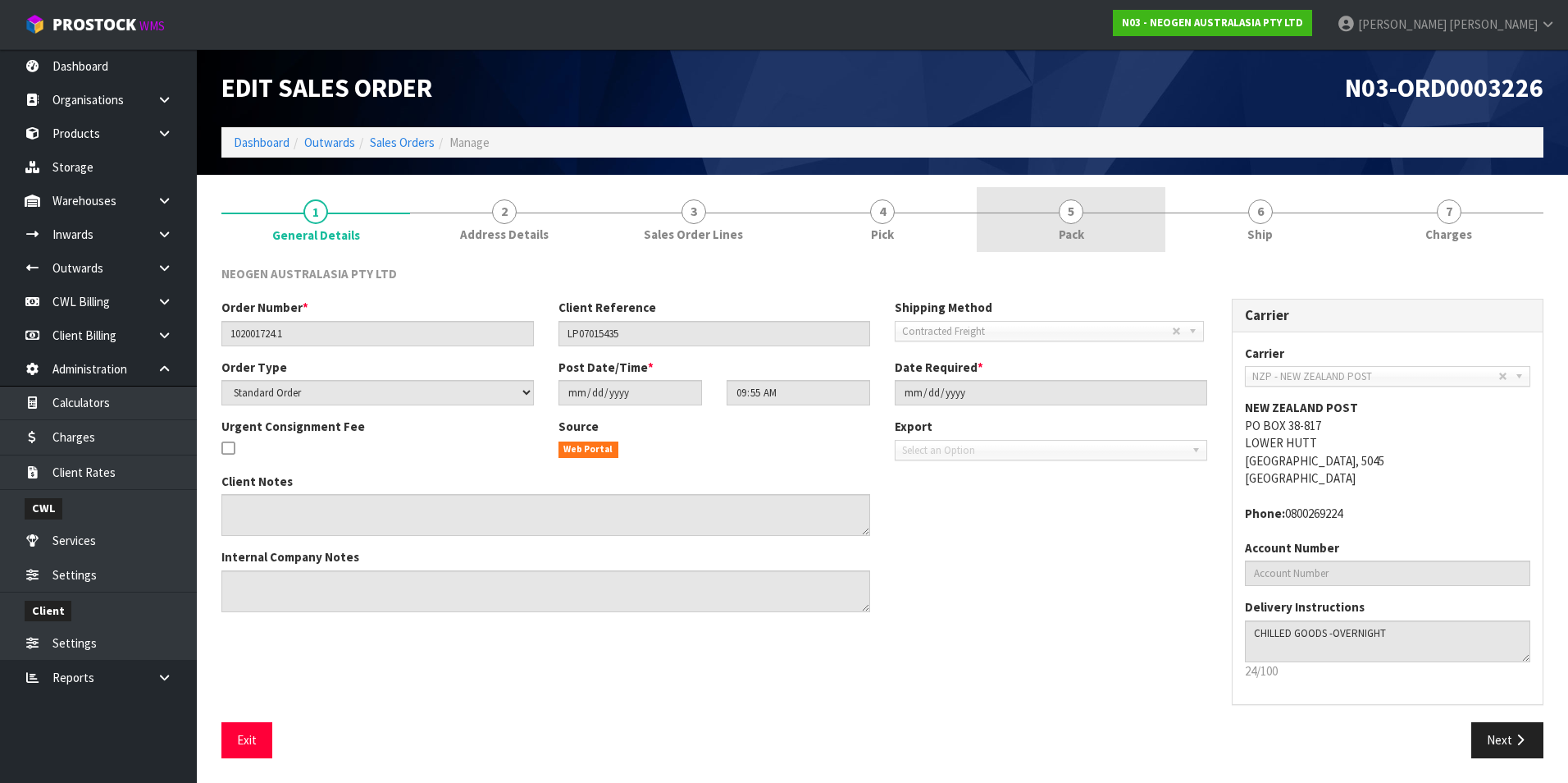
drag, startPoint x: 1070, startPoint y: 214, endPoint x: 1138, endPoint y: 297, distance: 107.3
click at [1071, 214] on span "5" at bounding box center [1071, 212] width 25 height 25
